Goal: Check status

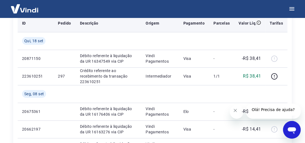
scroll to position [75, 0]
